Goal: Find specific page/section: Find specific page/section

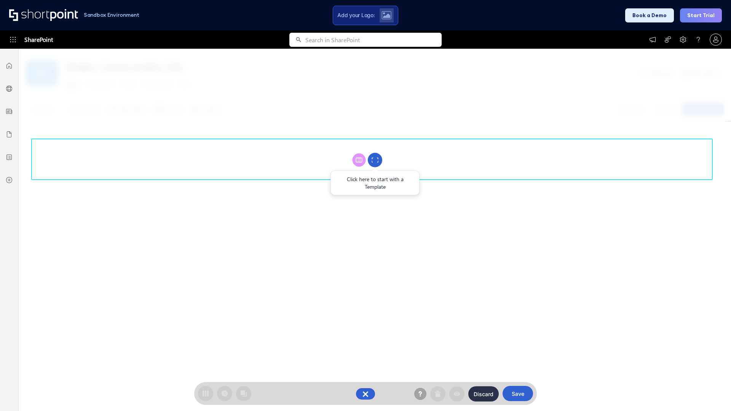
click at [375, 160] on circle at bounding box center [375, 160] width 14 height 14
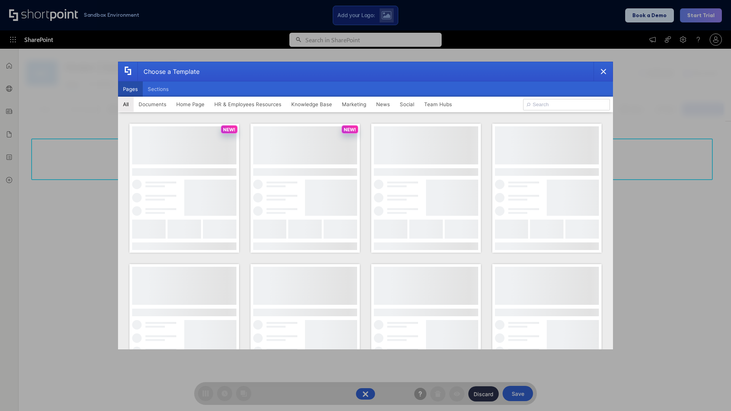
click at [130, 89] on button "Pages" at bounding box center [130, 88] width 25 height 15
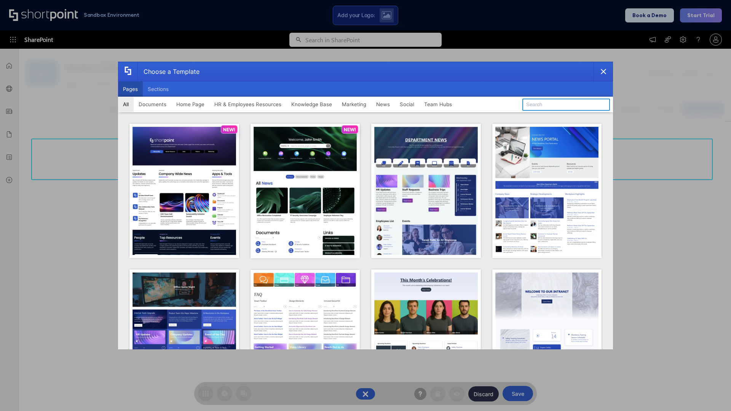
type input "Marketing 1"
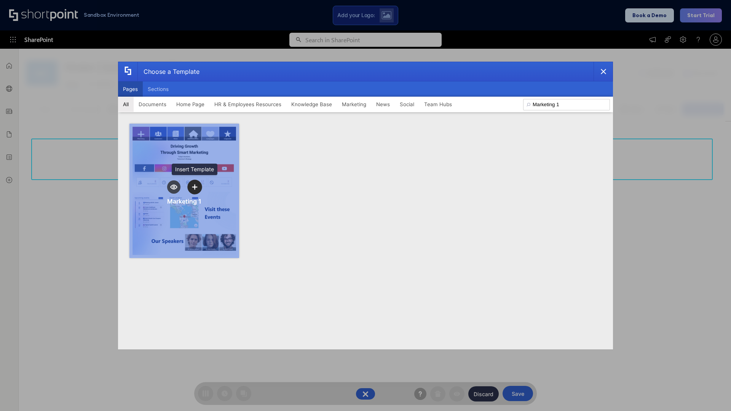
click at [195, 187] on icon "template selector" at bounding box center [194, 186] width 5 height 5
